Goal: Information Seeking & Learning: Learn about a topic

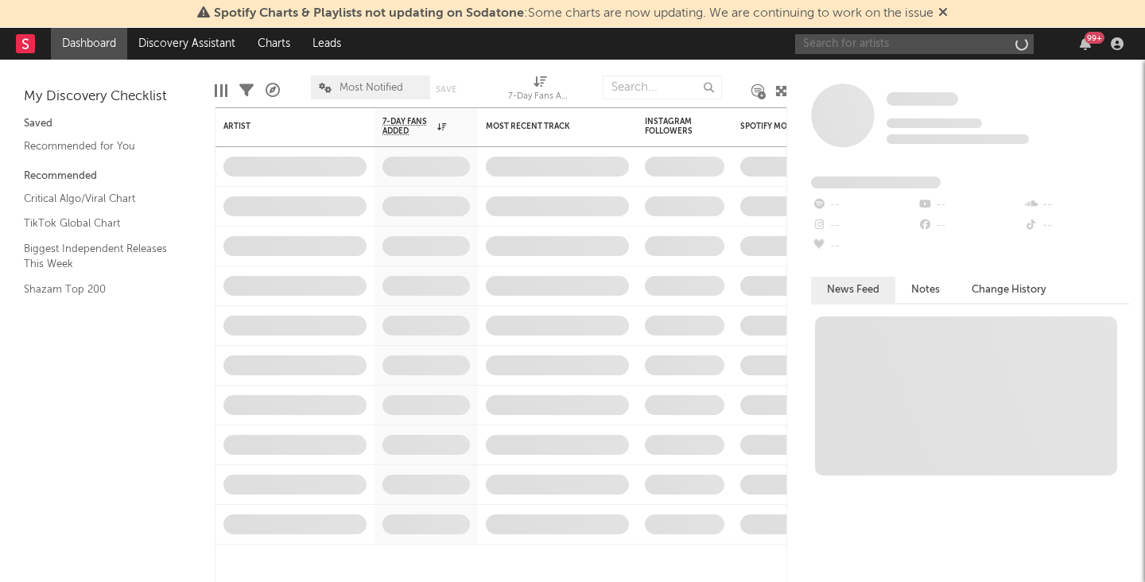
click at [898, 37] on input "text" at bounding box center [914, 44] width 239 height 20
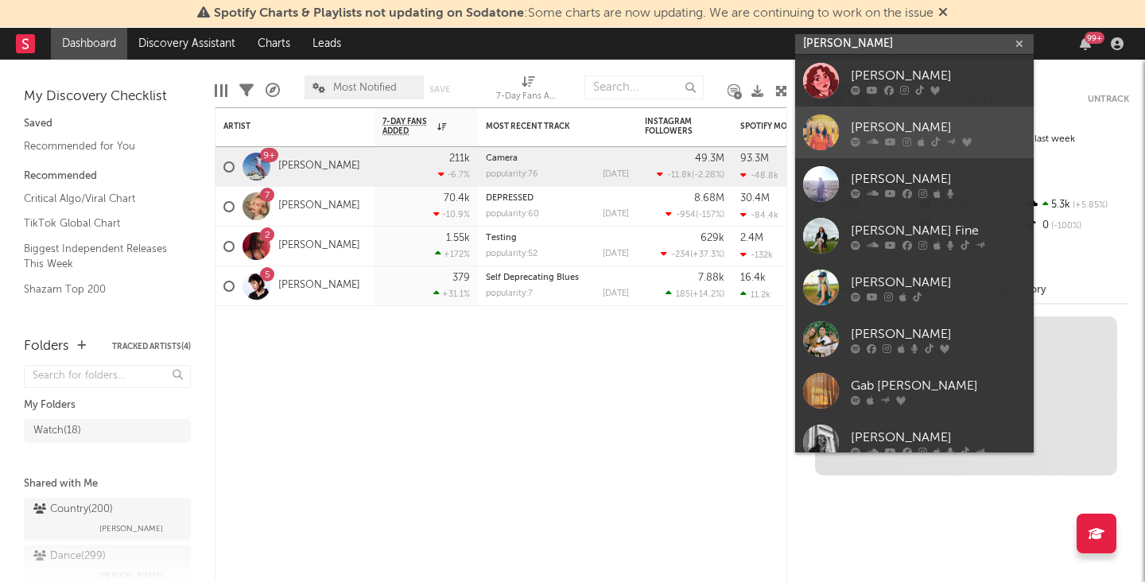
type input "[PERSON_NAME]"
click at [887, 115] on link "[PERSON_NAME]" at bounding box center [914, 133] width 239 height 52
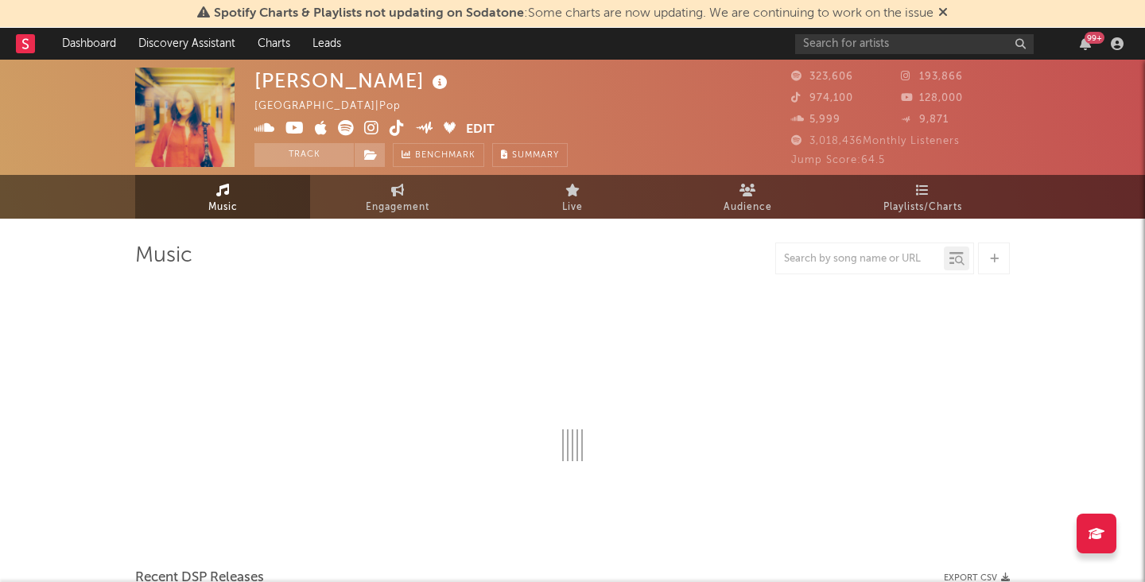
select select "6m"
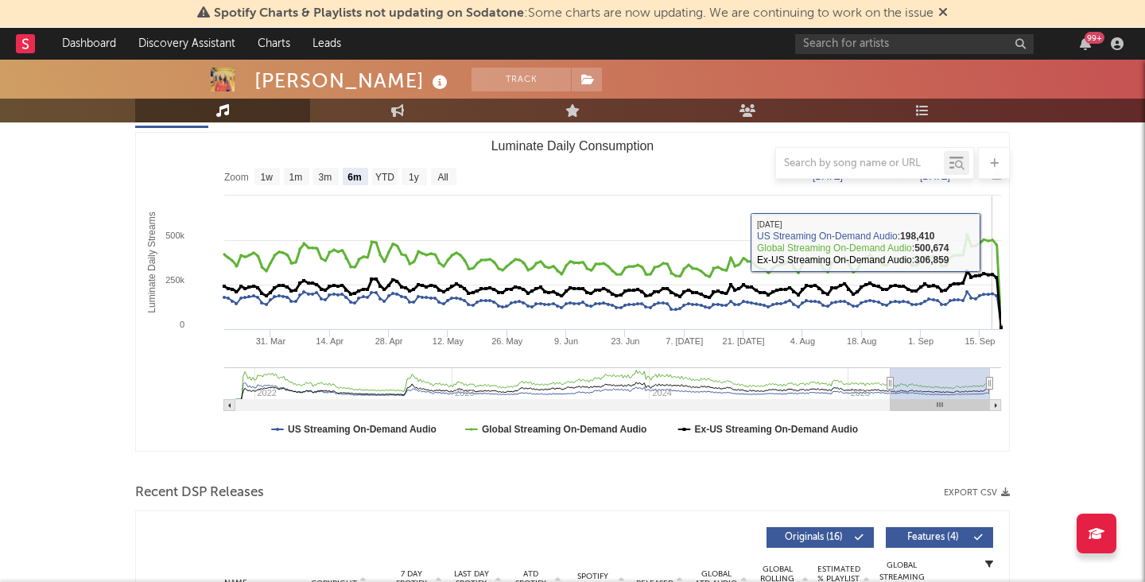
scroll to position [516, 0]
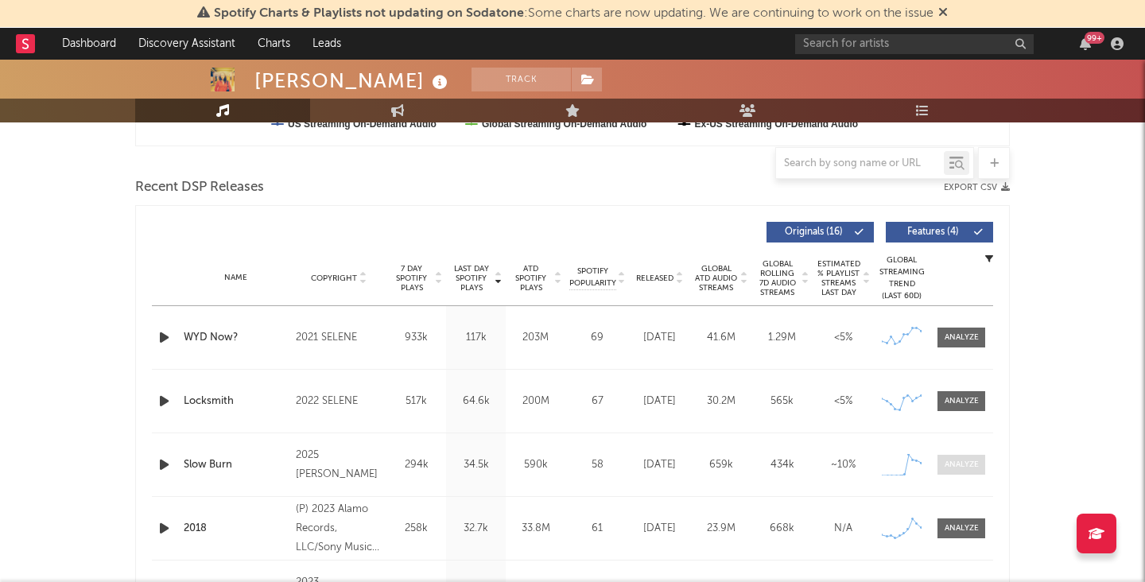
click at [956, 460] on div at bounding box center [961, 465] width 34 height 12
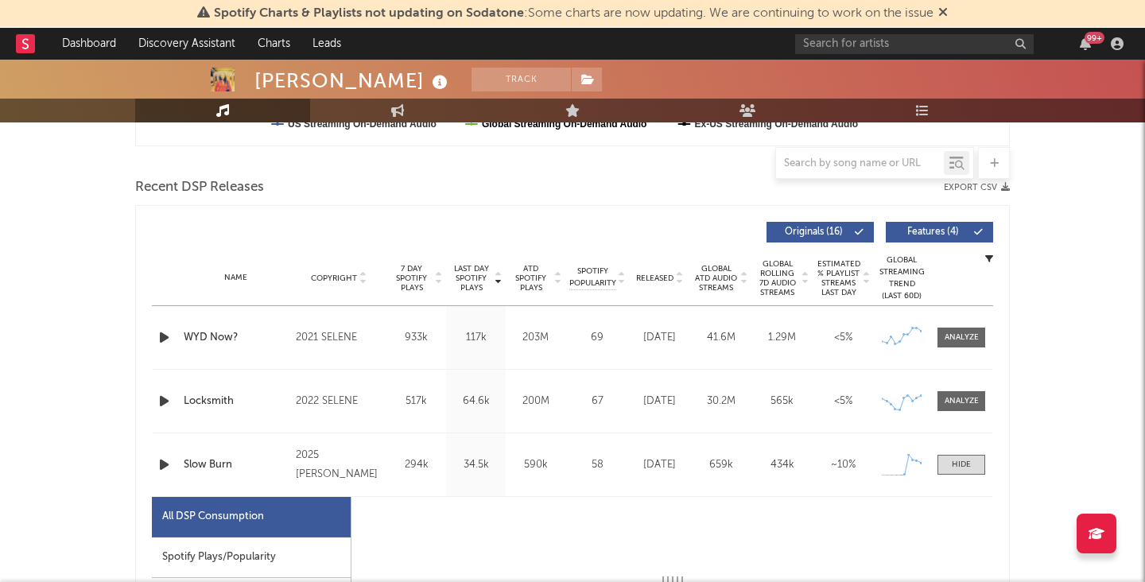
select select "1w"
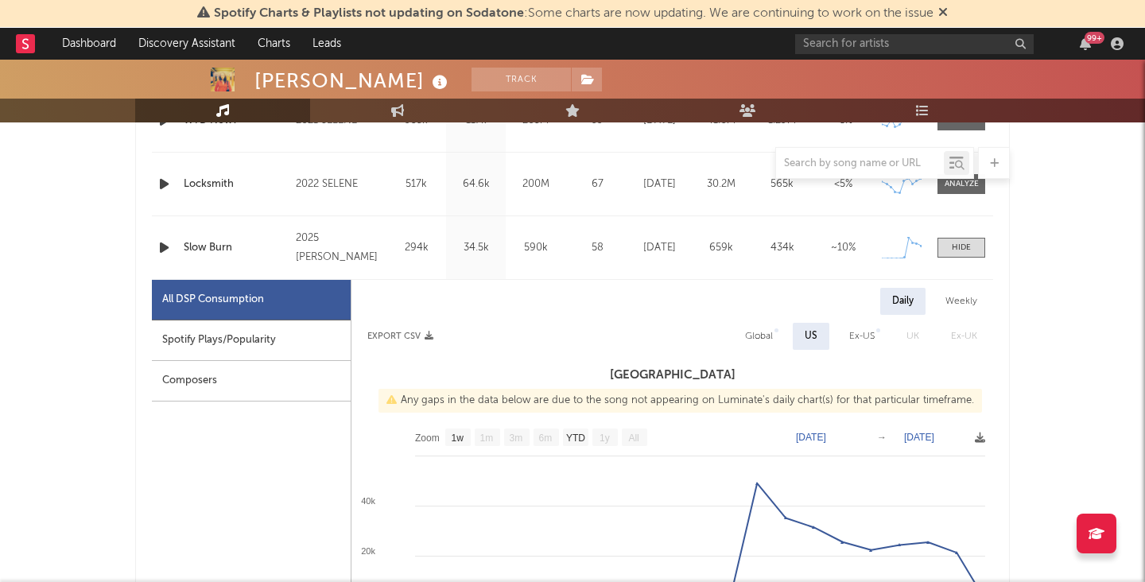
scroll to position [910, 0]
